Goal: Navigation & Orientation: Find specific page/section

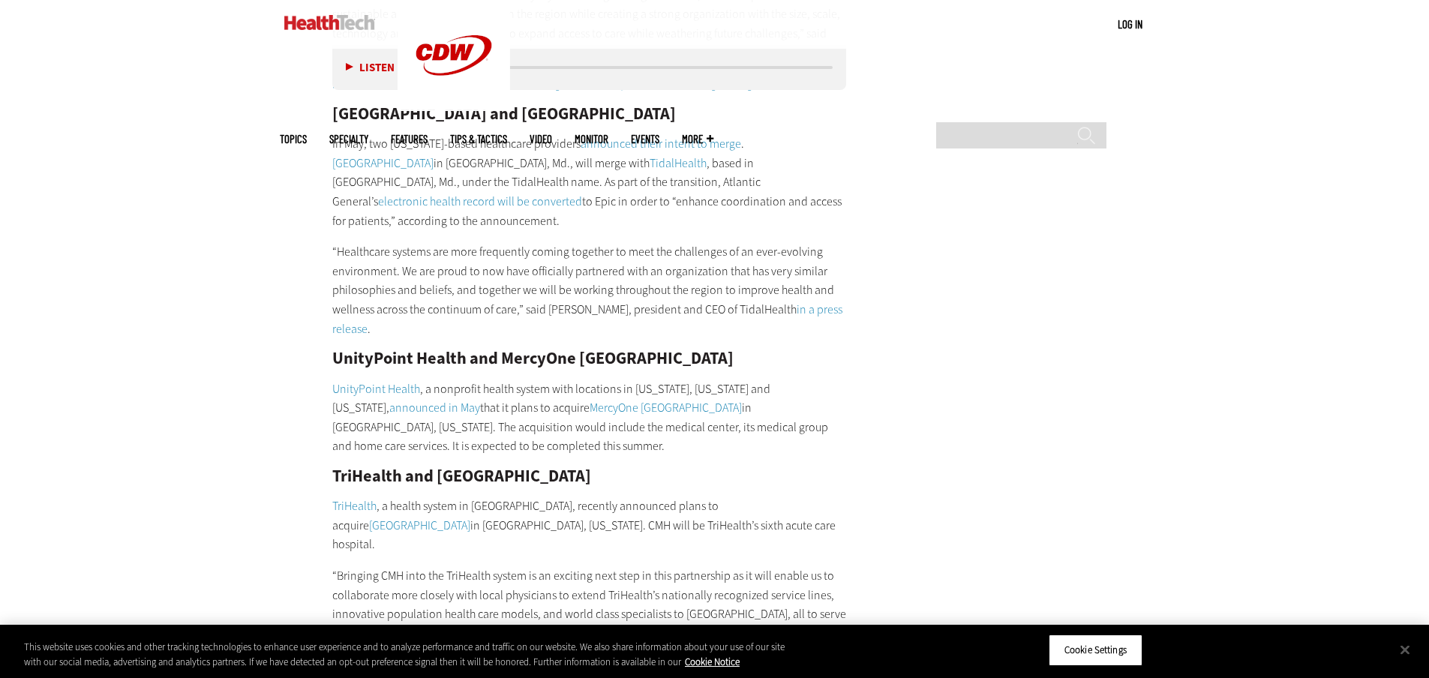
scroll to position [4251, 0]
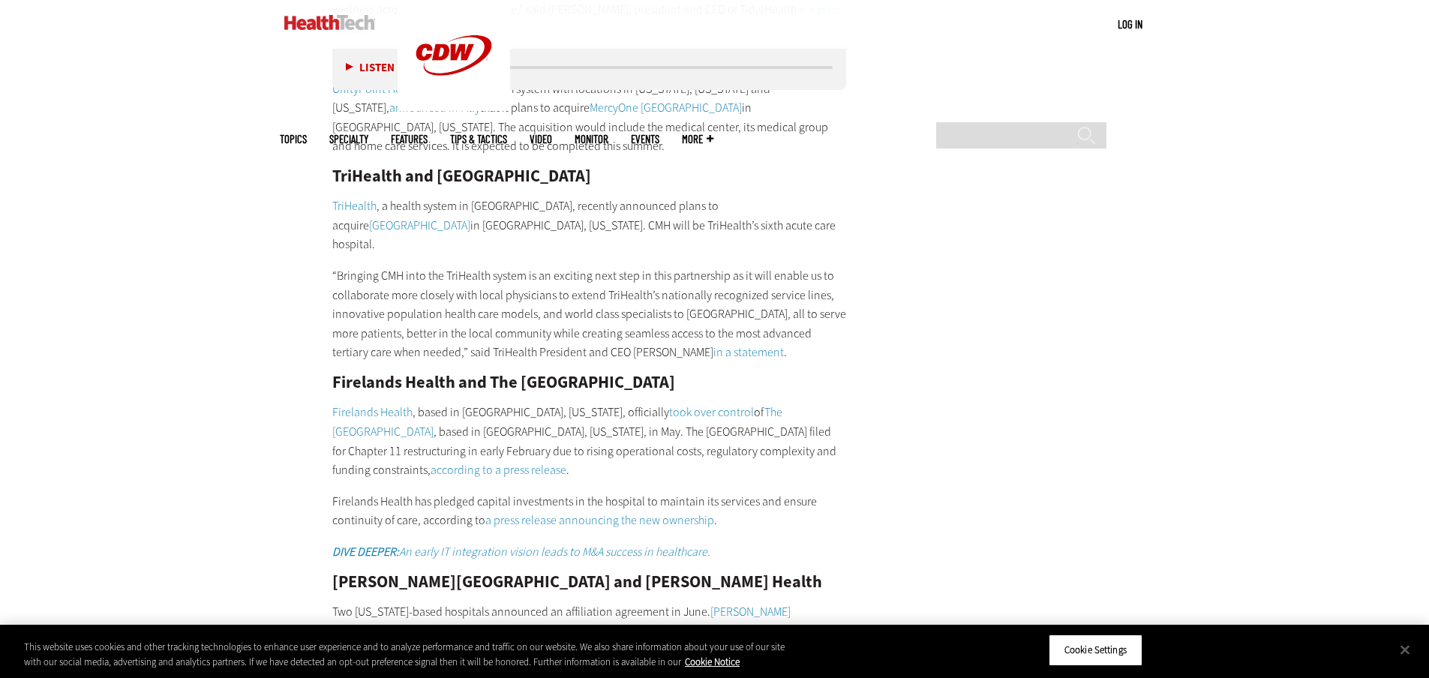
drag, startPoint x: 1066, startPoint y: 255, endPoint x: 1054, endPoint y: 247, distance: 14.6
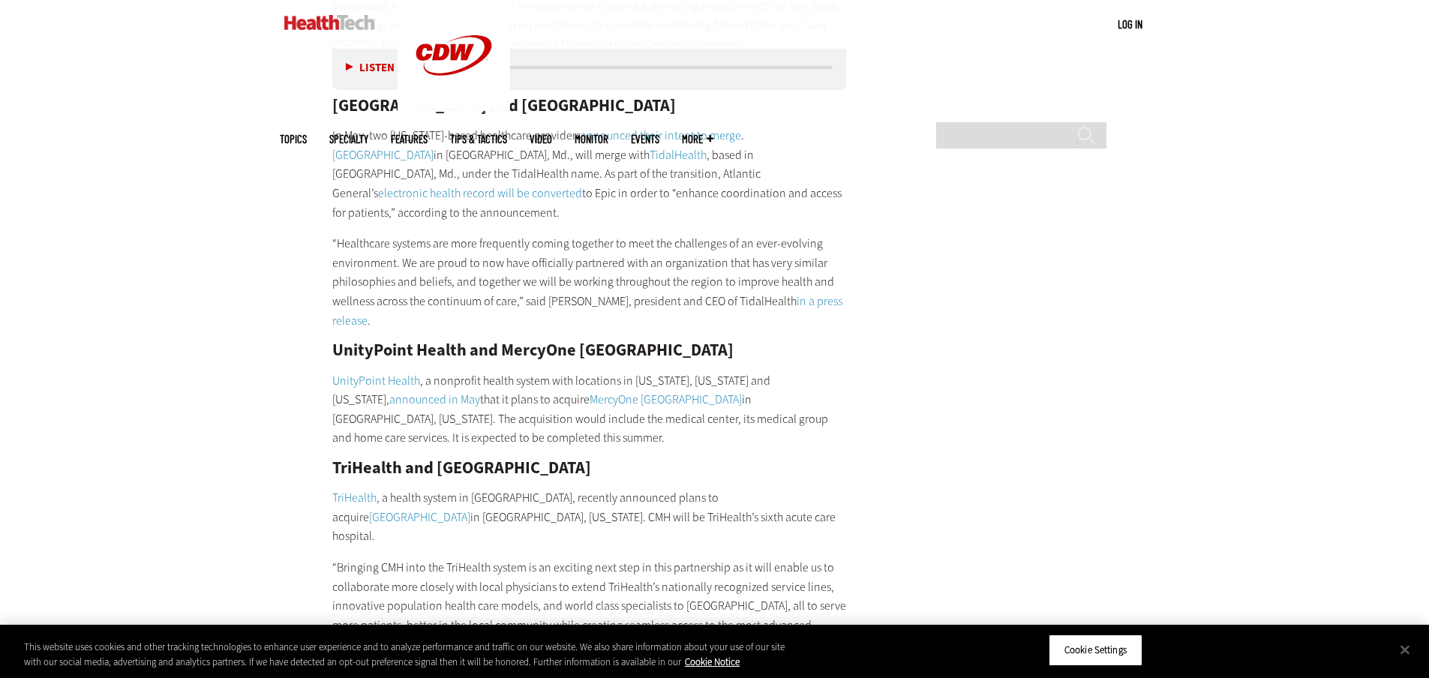
scroll to position [3951, 0]
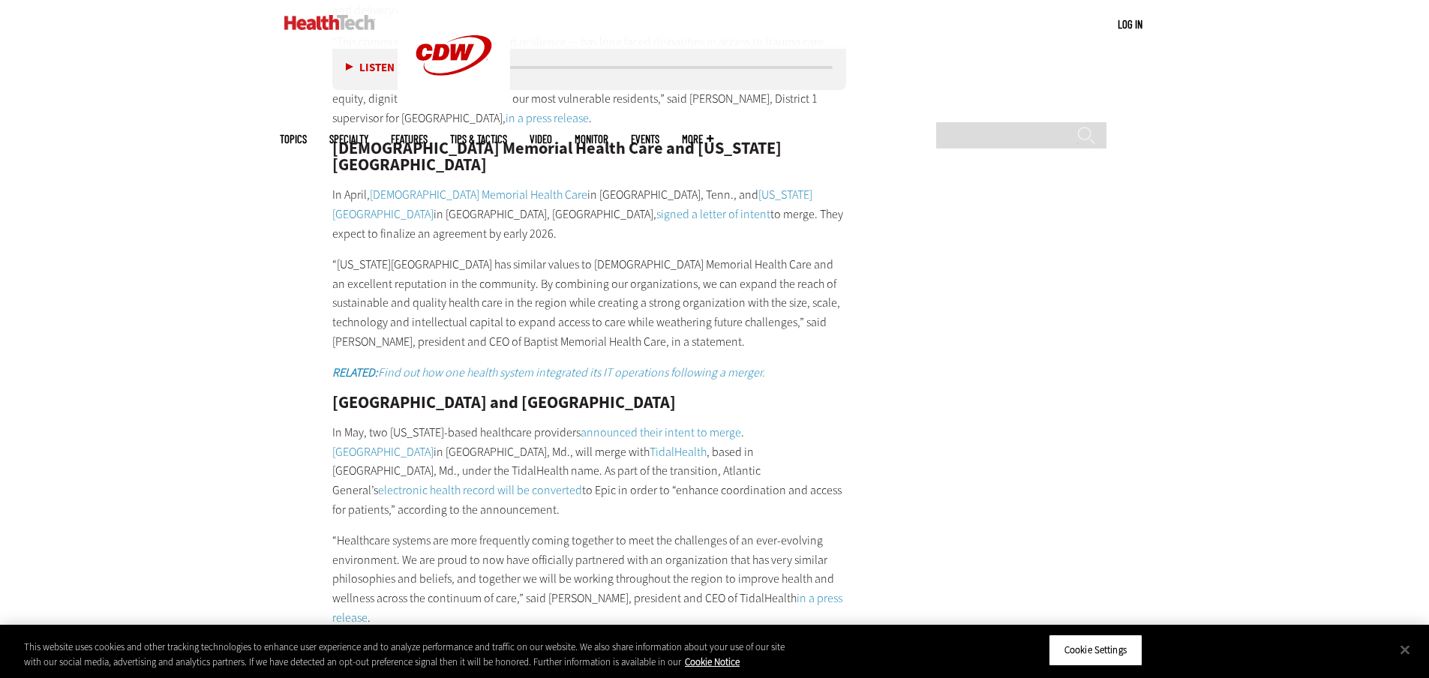
scroll to position [3651, 0]
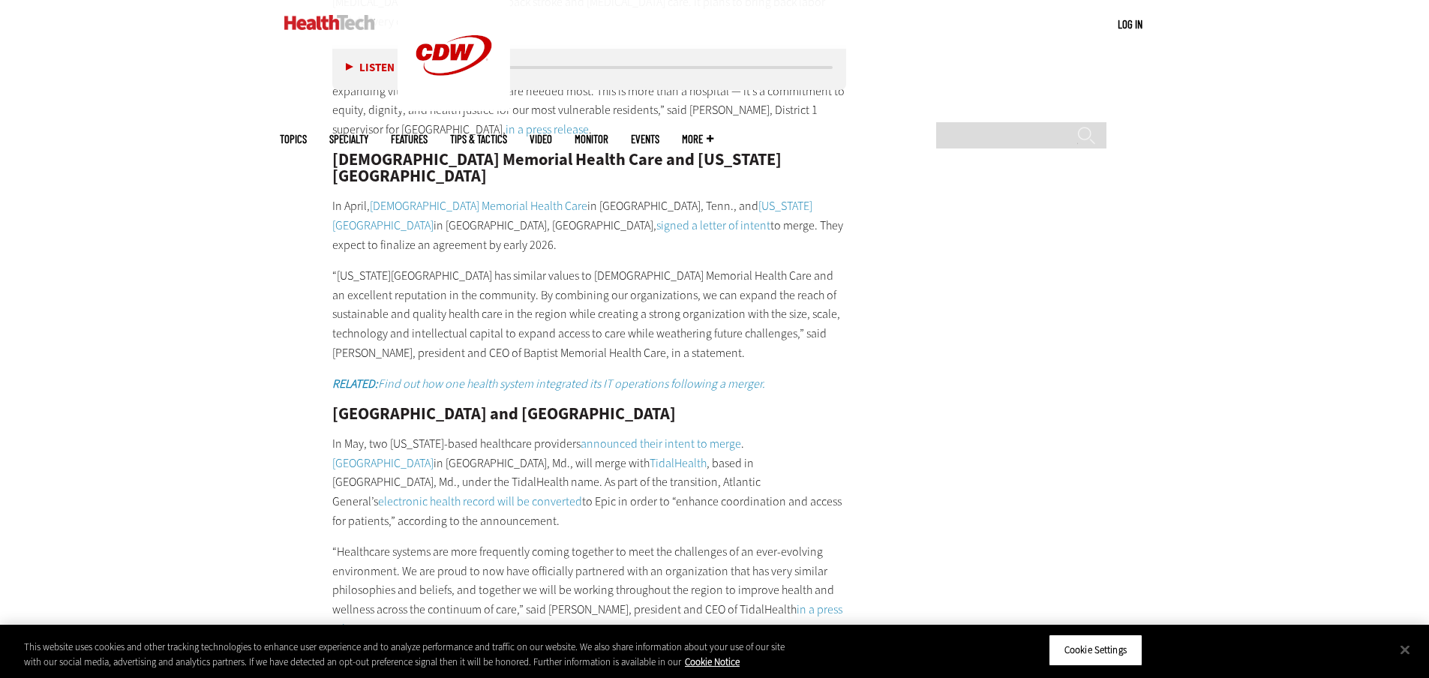
drag, startPoint x: 1360, startPoint y: 75, endPoint x: 1321, endPoint y: 50, distance: 46.6
click at [1404, 650] on button "Close" at bounding box center [1405, 649] width 33 height 33
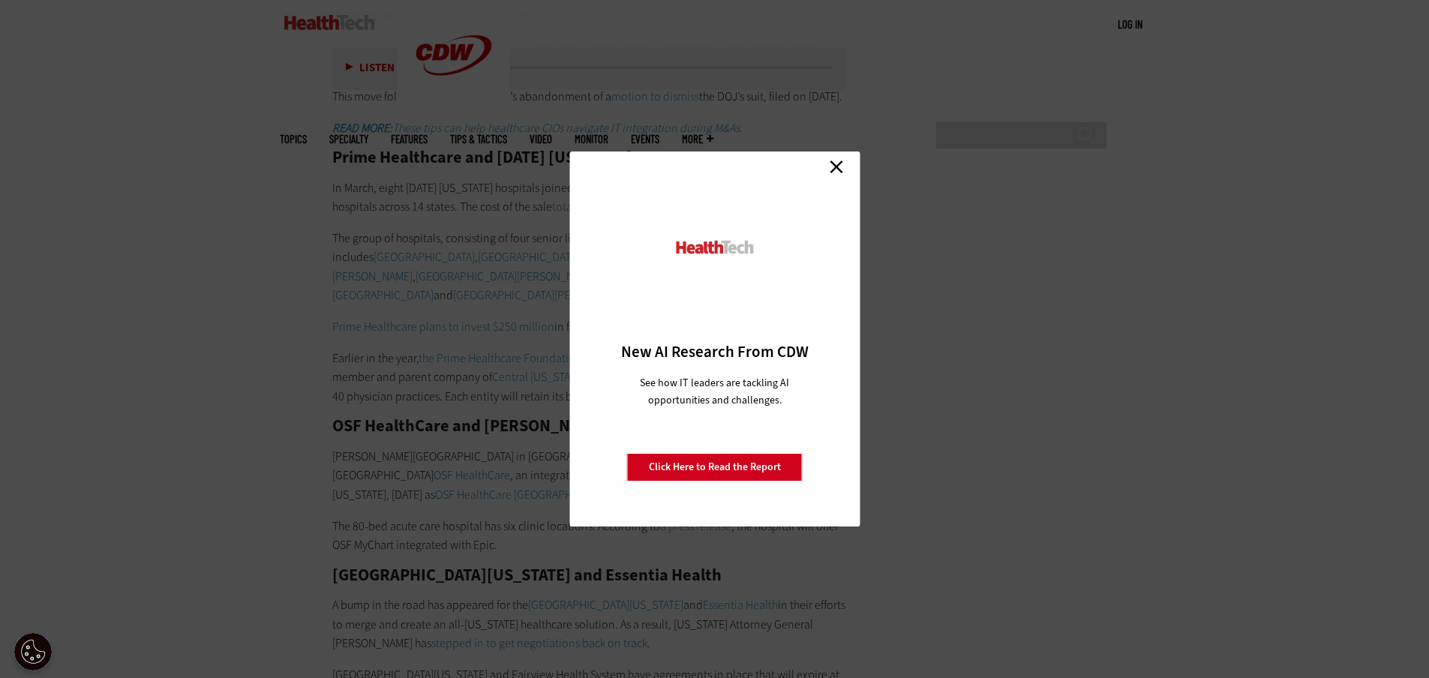
scroll to position [6752, 0]
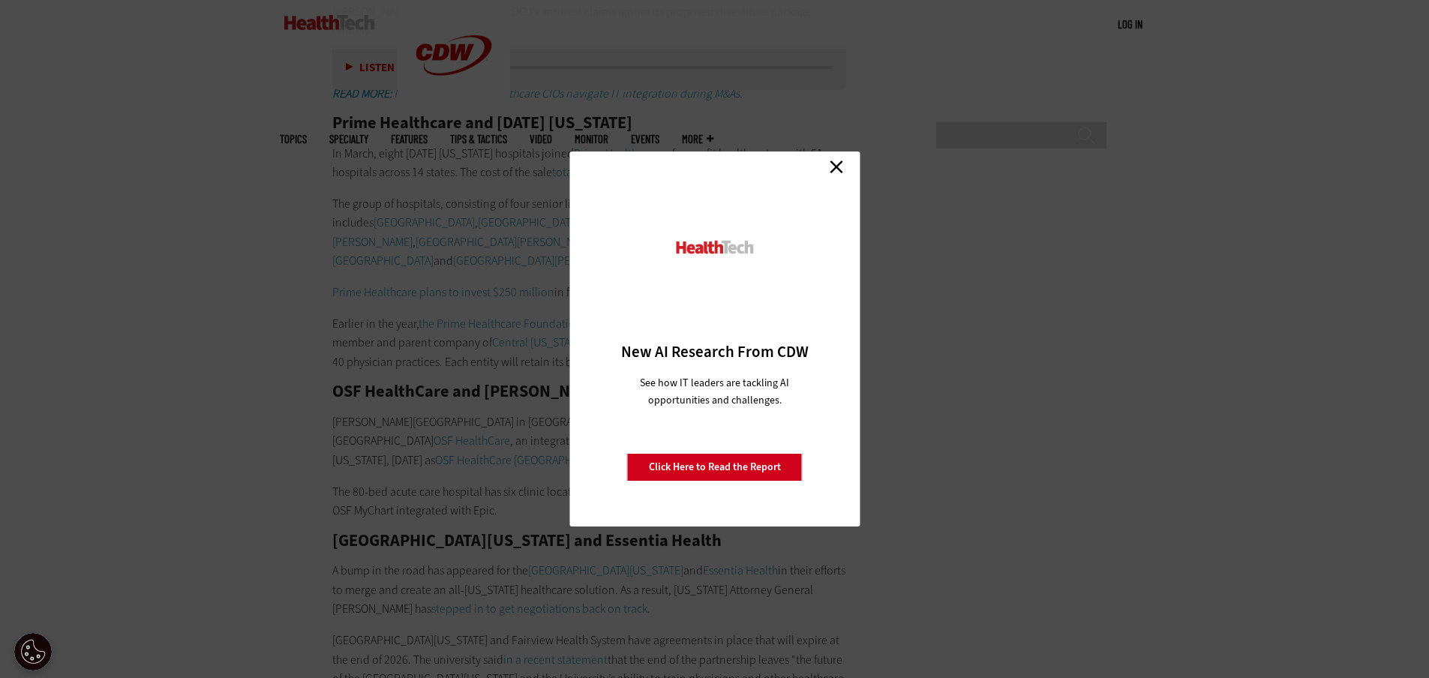
click at [833, 164] on link "Close" at bounding box center [836, 166] width 23 height 23
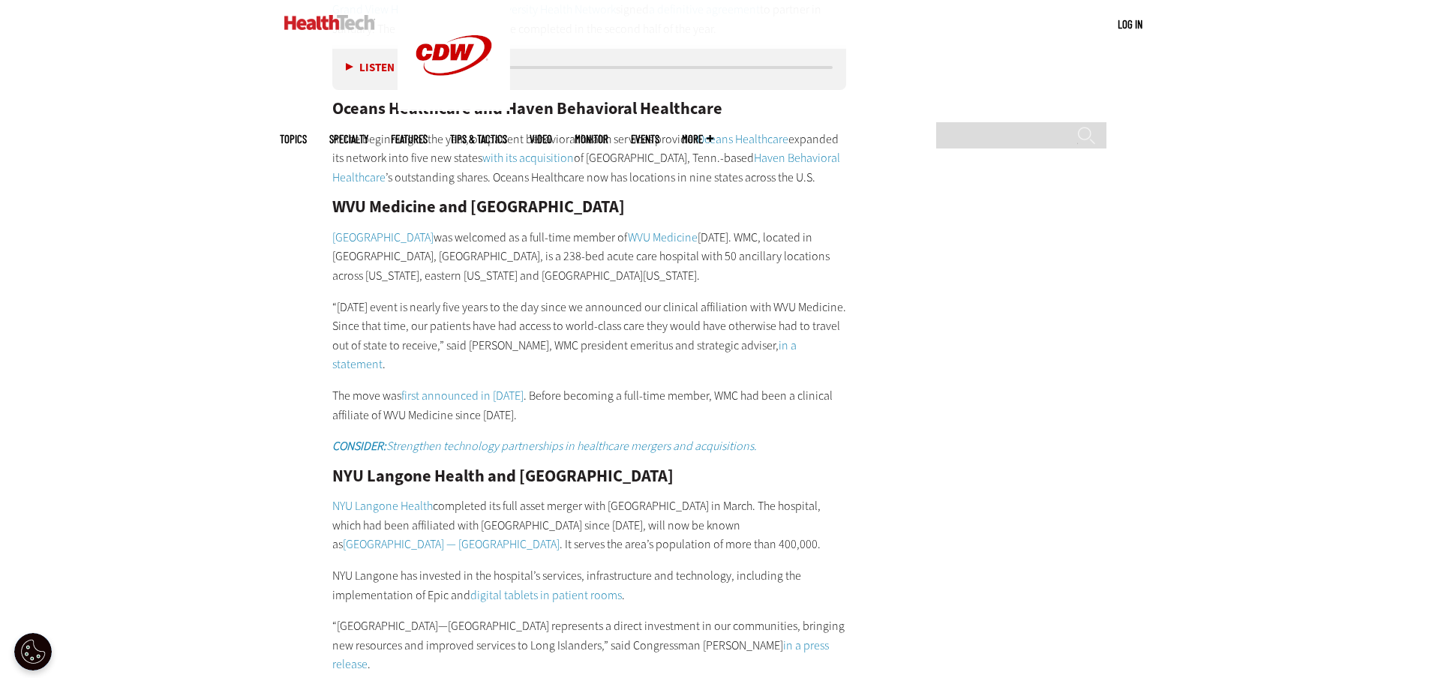
scroll to position [8971, 0]
